Goal: Register for event/course

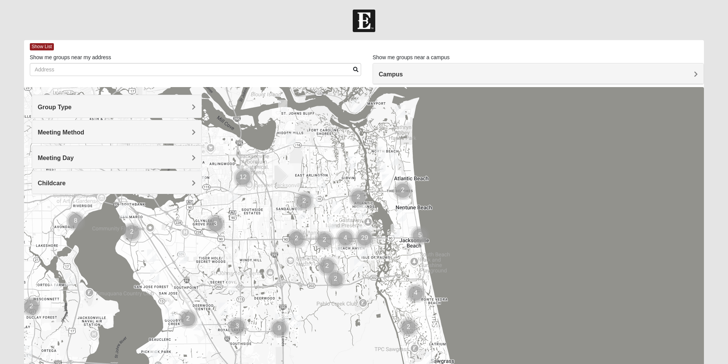
click at [72, 107] on span "Group Type" at bounding box center [55, 107] width 34 height 6
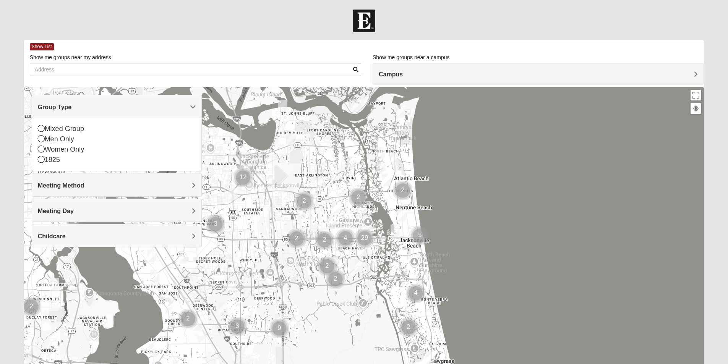
drag, startPoint x: 41, startPoint y: 129, endPoint x: 117, endPoint y: 176, distance: 89.6
click at [41, 129] on icon at bounding box center [41, 128] width 7 height 7
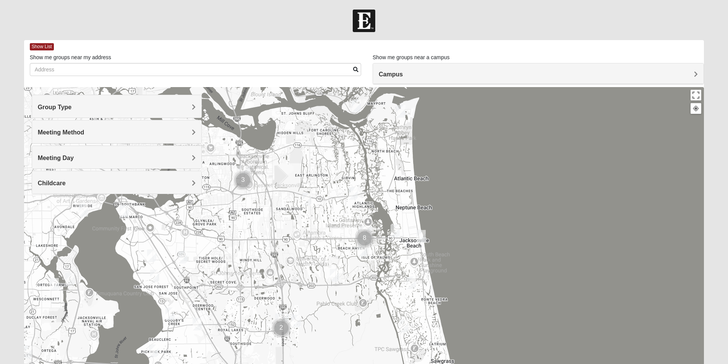
click at [84, 133] on span "Meeting Method" at bounding box center [61, 132] width 47 height 6
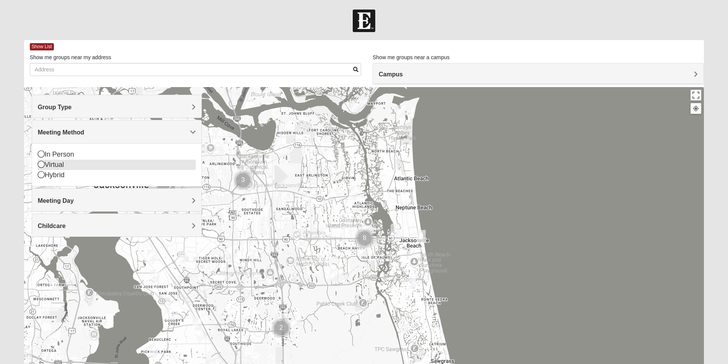
click at [42, 165] on icon at bounding box center [41, 164] width 7 height 7
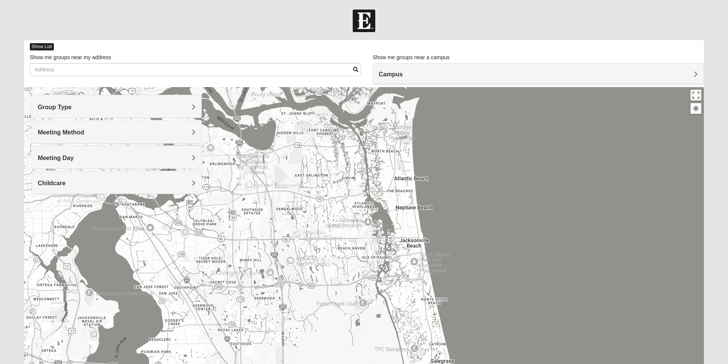
click at [44, 46] on span "Show List" at bounding box center [42, 46] width 24 height 7
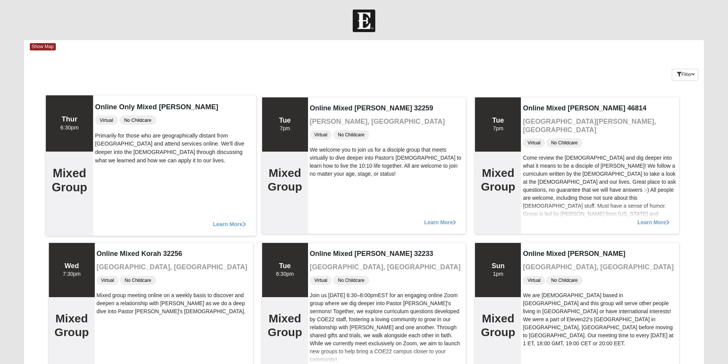
click at [220, 220] on span "Learn More" at bounding box center [229, 220] width 33 height 0
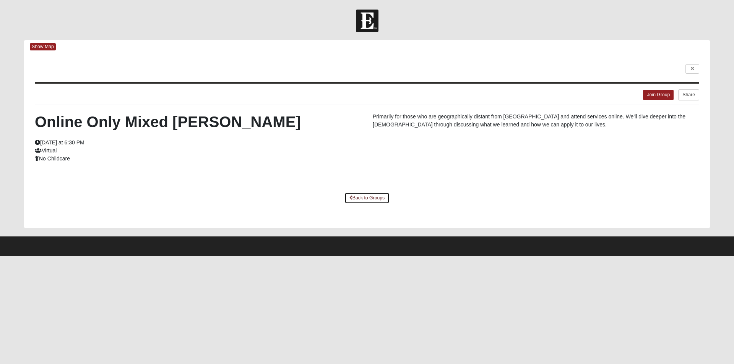
click at [364, 199] on link "Back to Groups" at bounding box center [366, 198] width 45 height 12
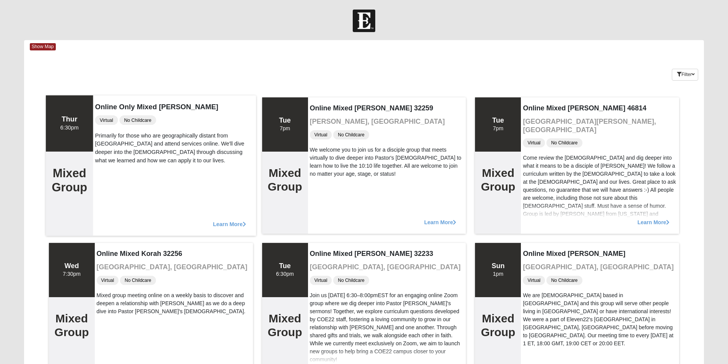
click at [220, 220] on span "Learn More" at bounding box center [229, 220] width 33 height 0
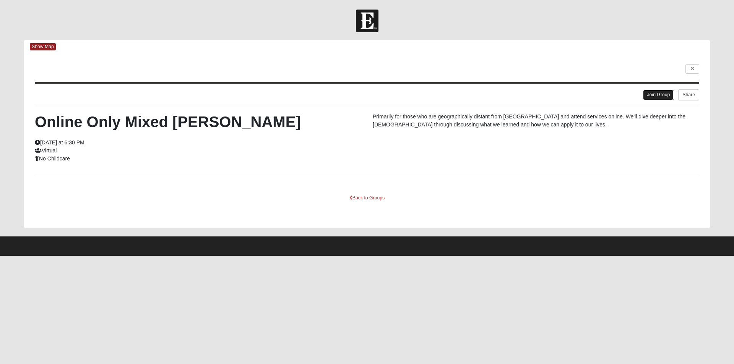
click at [655, 94] on link "Join Group" at bounding box center [658, 95] width 31 height 10
